Goal: Task Accomplishment & Management: Manage account settings

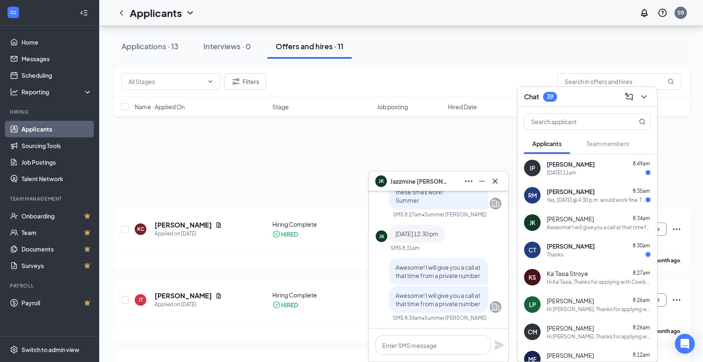
scroll to position [210, 0]
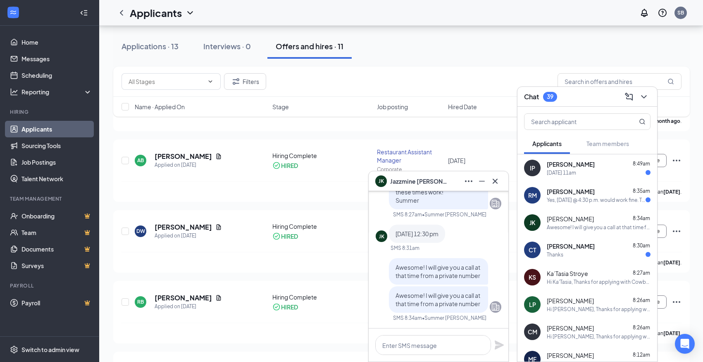
click at [593, 162] on div "[PERSON_NAME] 8:49am" at bounding box center [599, 164] width 104 height 8
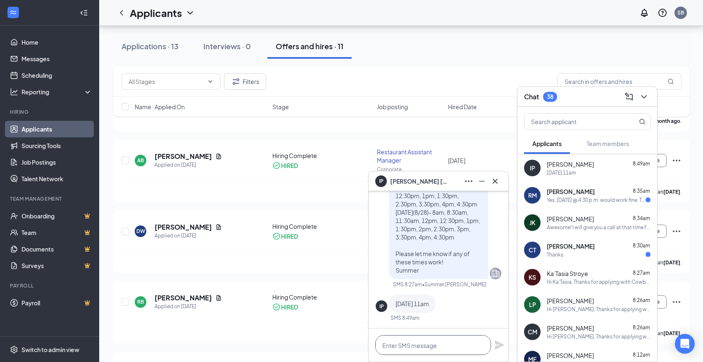
click at [407, 341] on textarea at bounding box center [433, 345] width 116 height 20
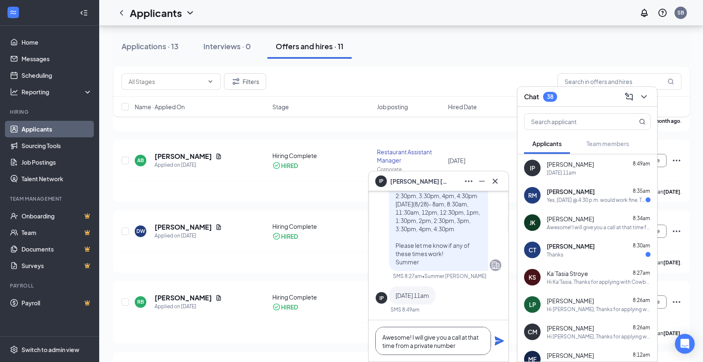
type textarea "Awesome! I will give you a call at that time from a private number"
click at [498, 341] on icon "Plane" at bounding box center [499, 340] width 9 height 9
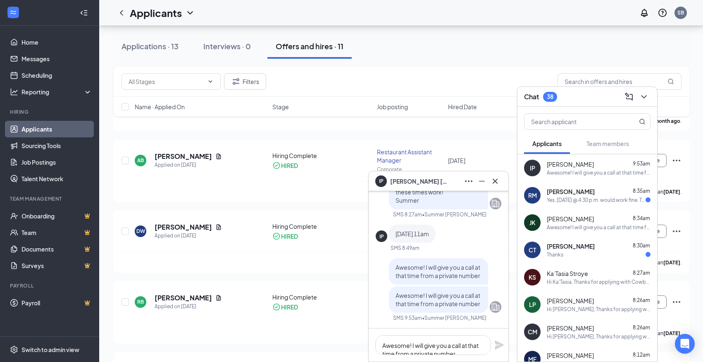
click at [592, 198] on div "Yes, [DATE] @ 4:30 p.m. would work fine. Thank you." at bounding box center [596, 199] width 99 height 7
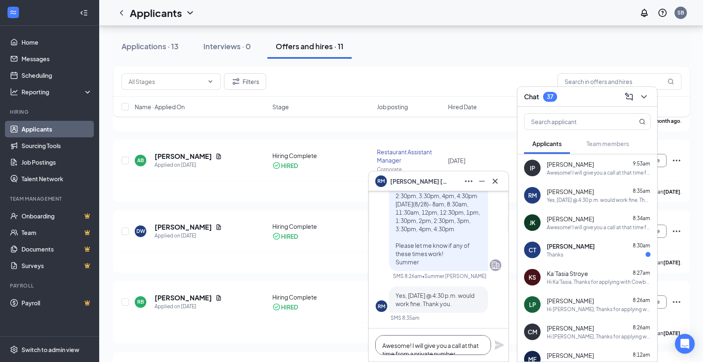
click at [436, 344] on textarea "Awesome! I will give you a call at that time from a private number" at bounding box center [433, 345] width 116 height 20
type textarea "a"
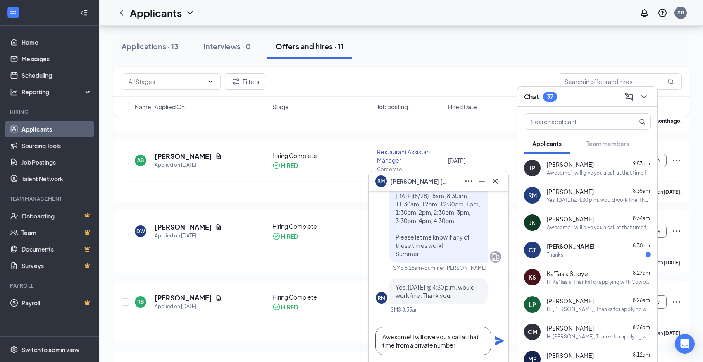
type textarea "Awesome! I will give you a call at that time from a private number"
click at [500, 341] on icon "Plane" at bounding box center [499, 340] width 9 height 9
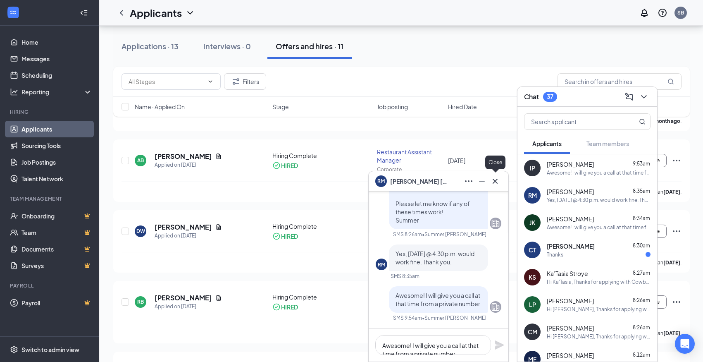
click at [497, 182] on icon "Cross" at bounding box center [495, 180] width 5 height 5
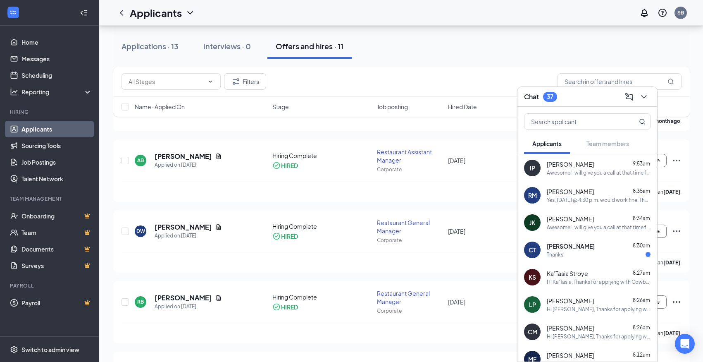
click at [582, 252] on div "Thanks" at bounding box center [599, 254] width 104 height 7
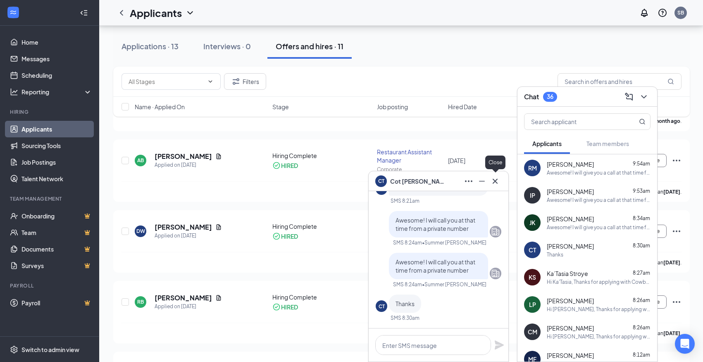
click at [495, 181] on icon "Cross" at bounding box center [495, 180] width 5 height 5
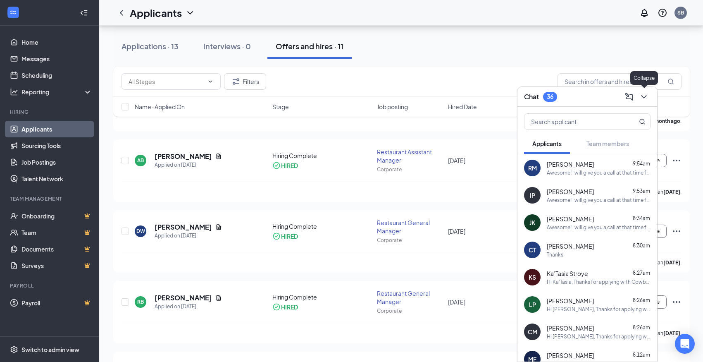
click at [647, 100] on icon "ChevronDown" at bounding box center [644, 97] width 10 height 10
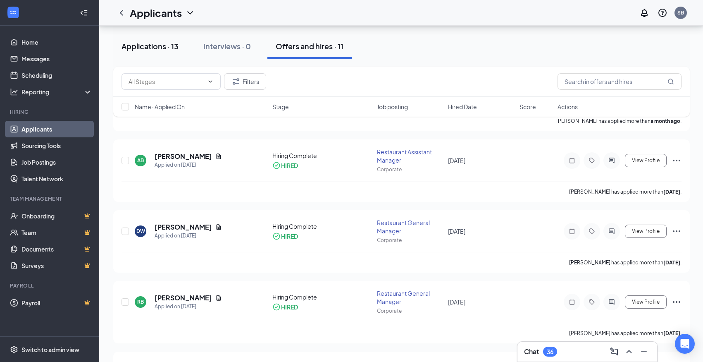
click at [155, 44] on div "Applications · 13" at bounding box center [150, 46] width 57 height 10
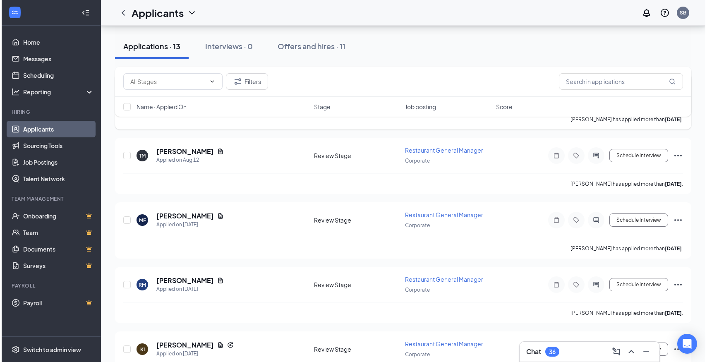
scroll to position [211, 0]
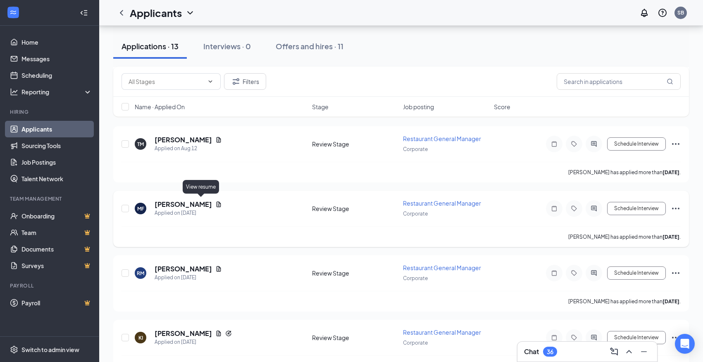
click at [217, 203] on icon "Document" at bounding box center [219, 203] width 5 height 5
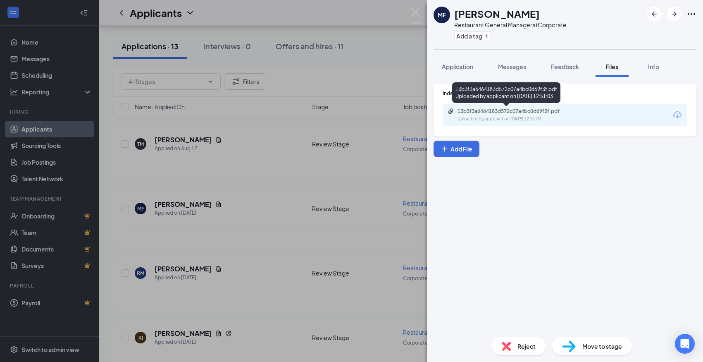
click at [566, 110] on div "13b3f3a6464183d572c07a4bc0d69f3f.pdf" at bounding box center [516, 111] width 116 height 7
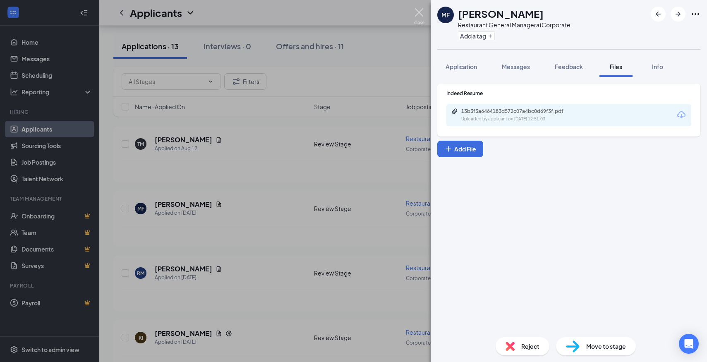
click at [419, 17] on img at bounding box center [419, 16] width 10 height 16
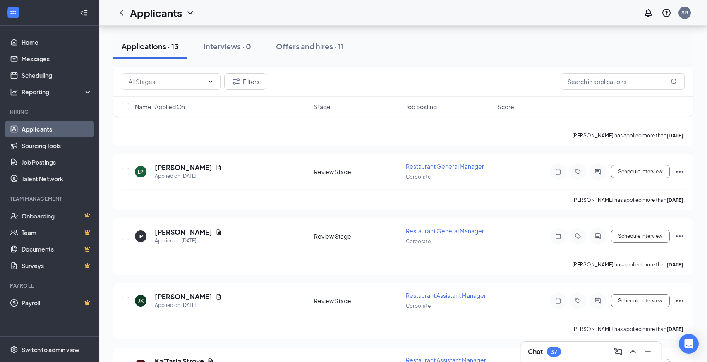
scroll to position [513, 0]
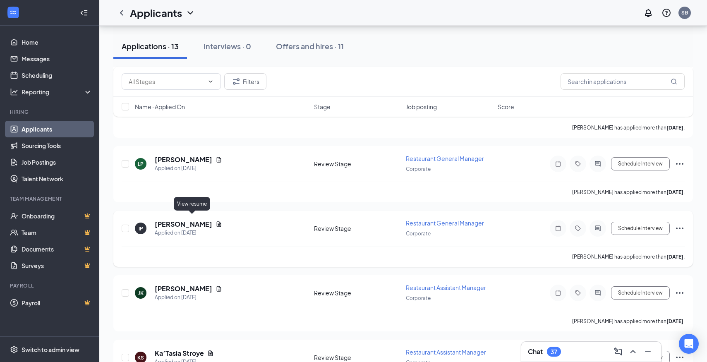
click at [217, 221] on icon "Document" at bounding box center [219, 223] width 5 height 5
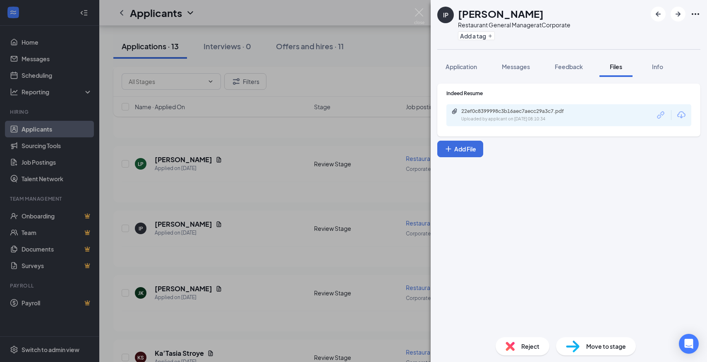
click at [618, 116] on div "22ef0c8399998c3b16aec7aecc29a3c7.pdf Uploaded by applicant on [DATE] 08:10:34" at bounding box center [568, 115] width 245 height 22
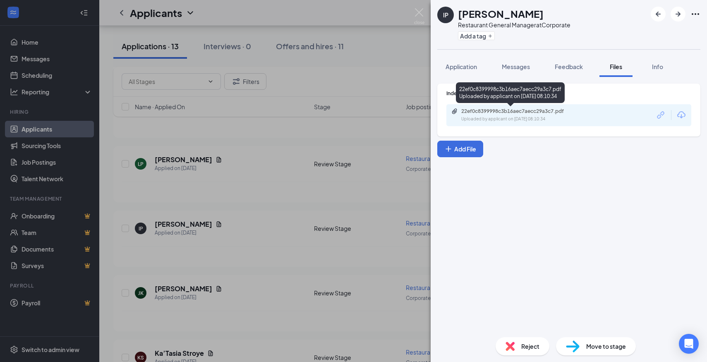
click at [552, 114] on div "22ef0c8399998c3b16aec7aecc29a3c7.pdf" at bounding box center [519, 111] width 116 height 7
